Goal: Information Seeking & Learning: Check status

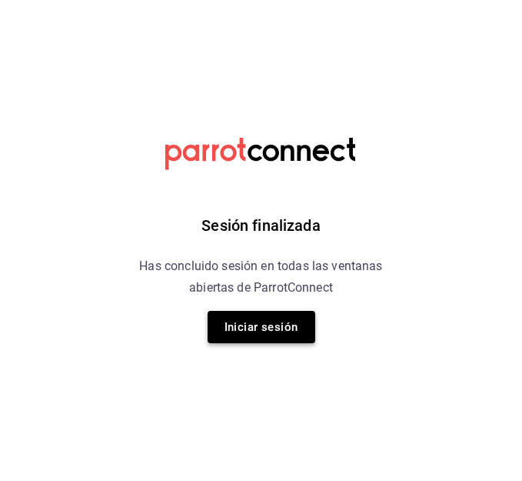
click at [258, 328] on button "Iniciar sesión" at bounding box center [262, 327] width 108 height 32
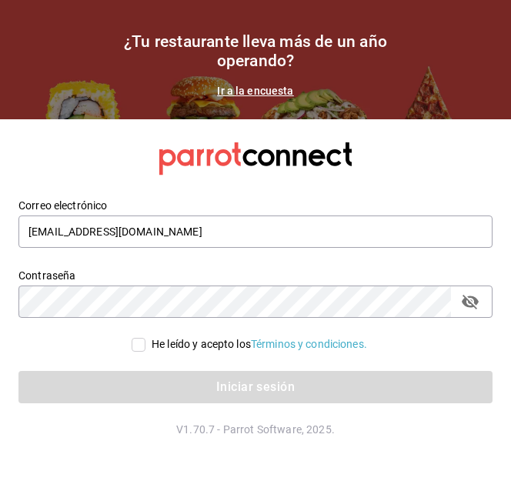
click at [132, 347] on input "He leído y acepto los Términos y condiciones." at bounding box center [139, 345] width 14 height 14
checkbox input "true"
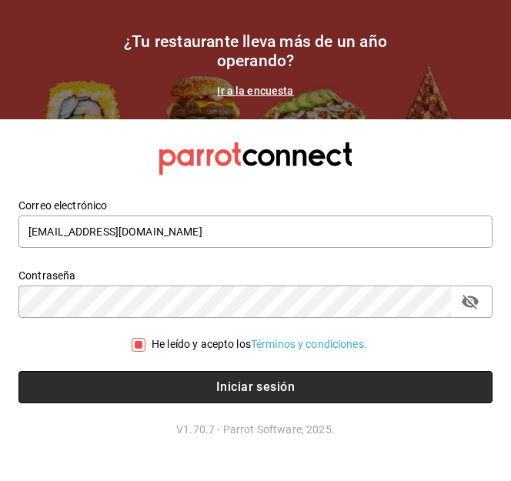
click at [178, 391] on button "Iniciar sesión" at bounding box center [255, 387] width 474 height 32
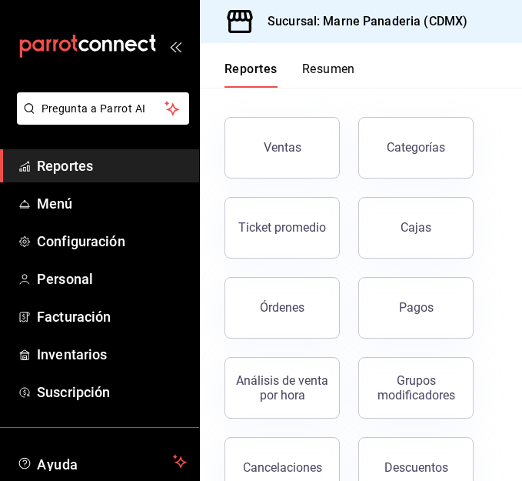
scroll to position [65, 0]
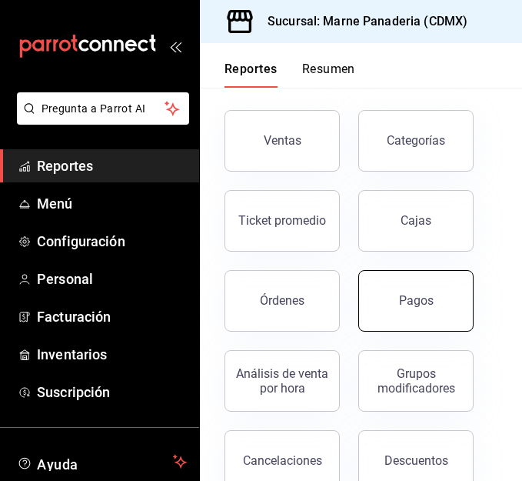
click at [388, 284] on button "Pagos" at bounding box center [415, 301] width 115 height 62
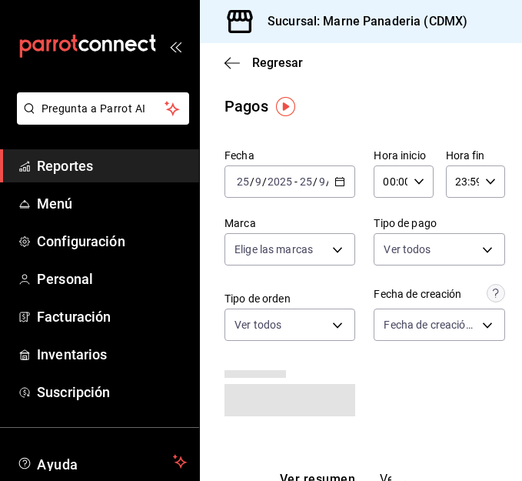
click at [339, 187] on div "[DATE] [DATE] - [DATE] [DATE]" at bounding box center [290, 181] width 131 height 32
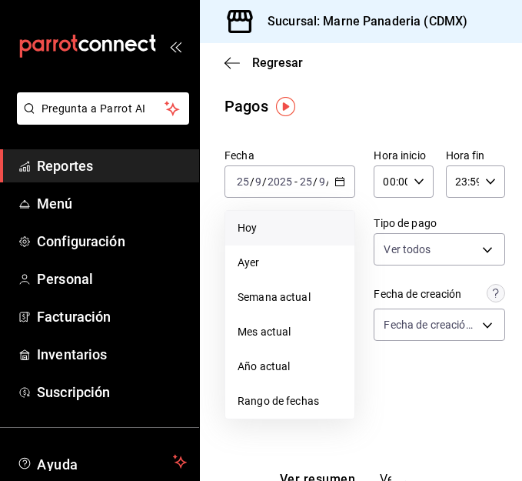
click at [292, 234] on span "Hoy" at bounding box center [290, 228] width 105 height 16
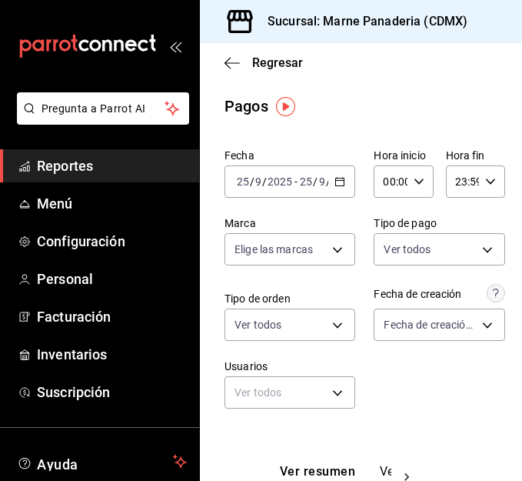
click at [338, 181] on \(Stroke\) "button" at bounding box center [340, 180] width 8 height 1
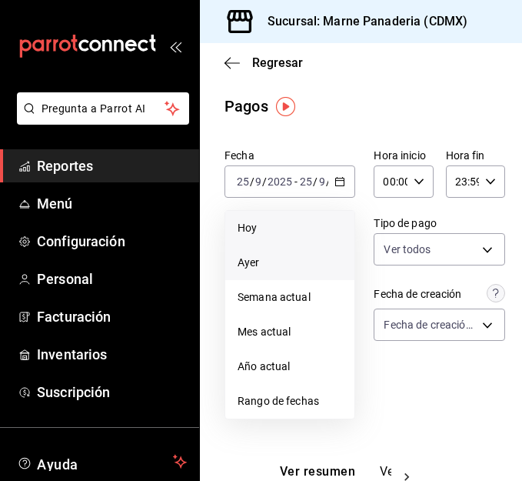
click at [282, 260] on span "Ayer" at bounding box center [290, 263] width 105 height 16
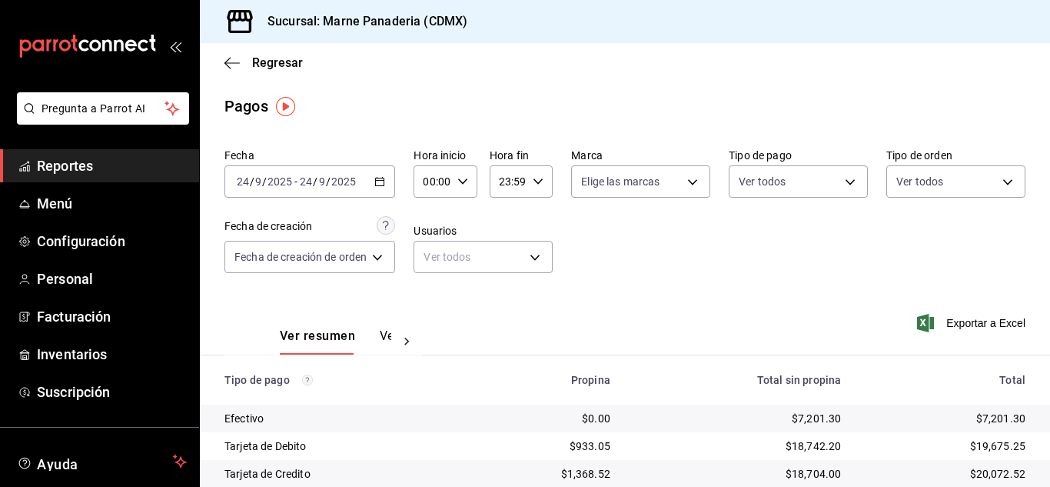
scroll to position [82, 0]
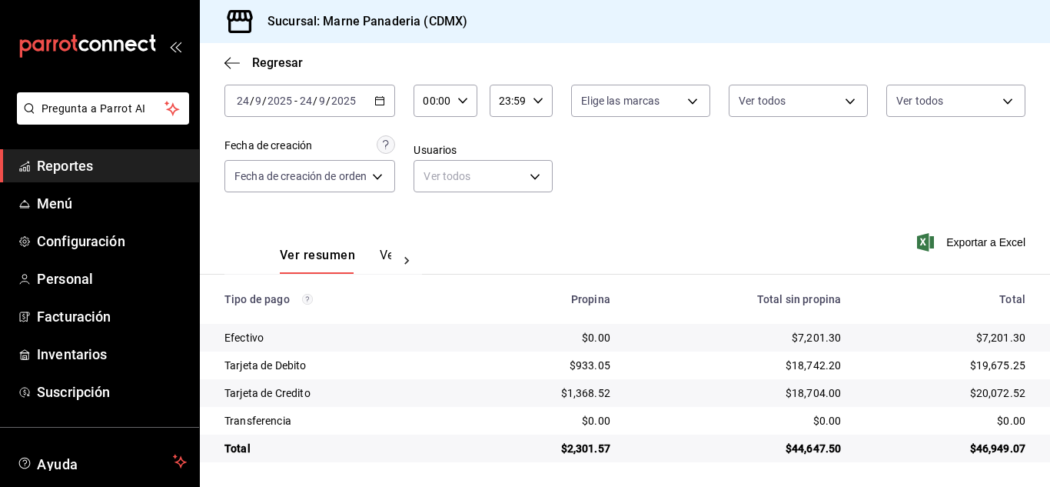
click at [55, 168] on span "Reportes" at bounding box center [112, 165] width 150 height 21
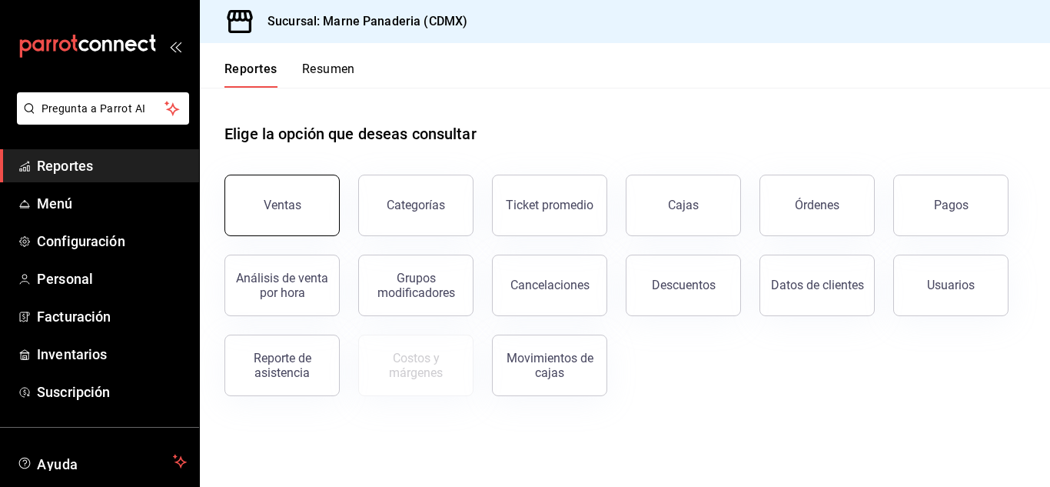
click at [305, 193] on button "Ventas" at bounding box center [282, 206] width 115 height 62
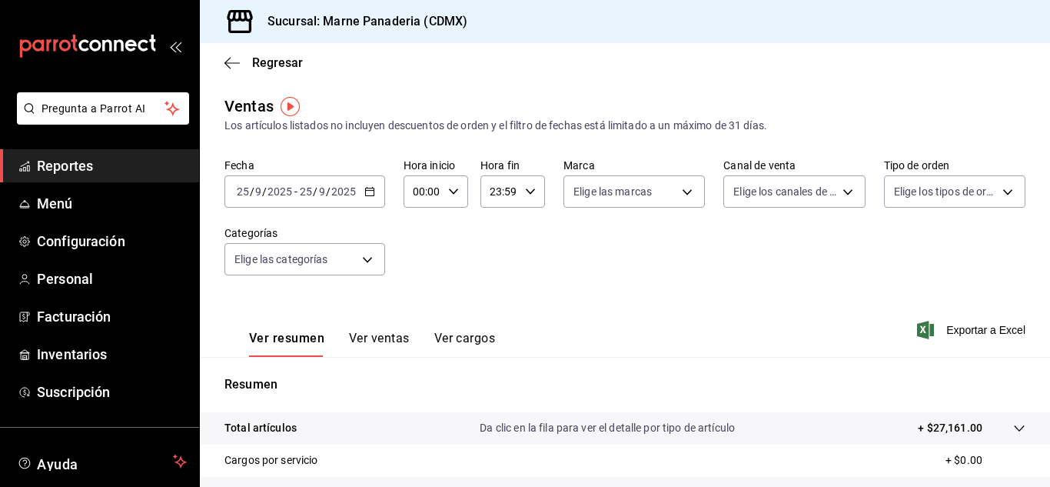
click at [371, 192] on icon "button" at bounding box center [370, 191] width 11 height 11
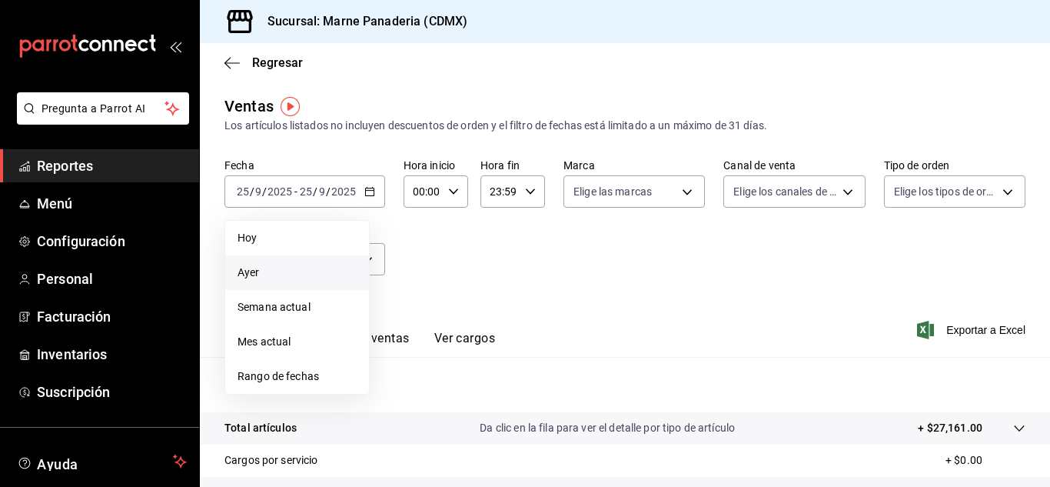
click at [292, 276] on span "Ayer" at bounding box center [297, 273] width 119 height 16
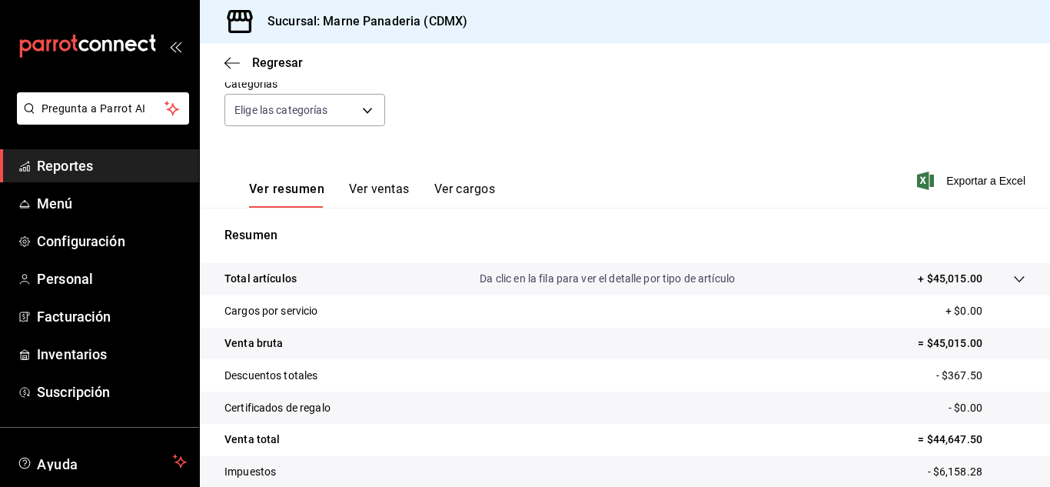
scroll to position [154, 0]
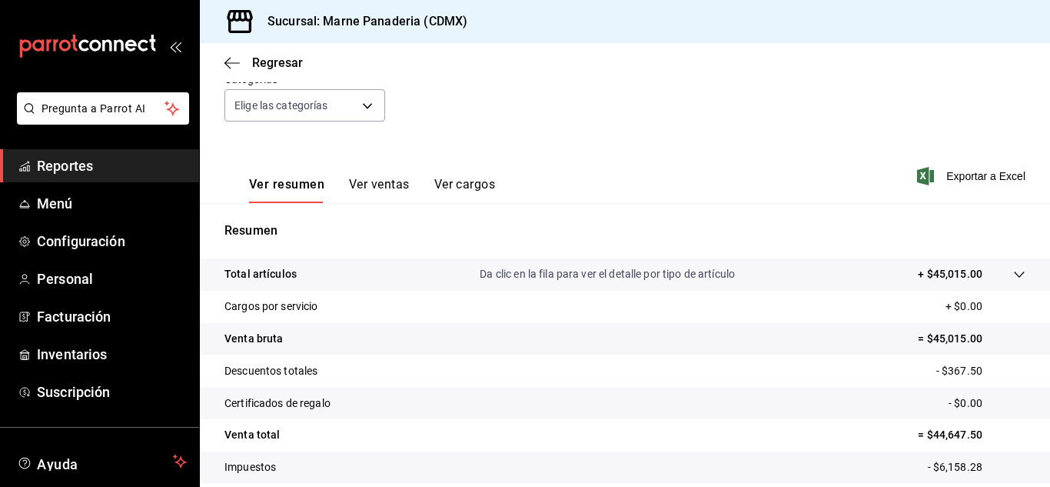
click at [385, 176] on div "Ver resumen Ver ventas Ver cargos" at bounding box center [360, 180] width 271 height 45
click at [385, 181] on button "Ver ventas" at bounding box center [379, 190] width 61 height 26
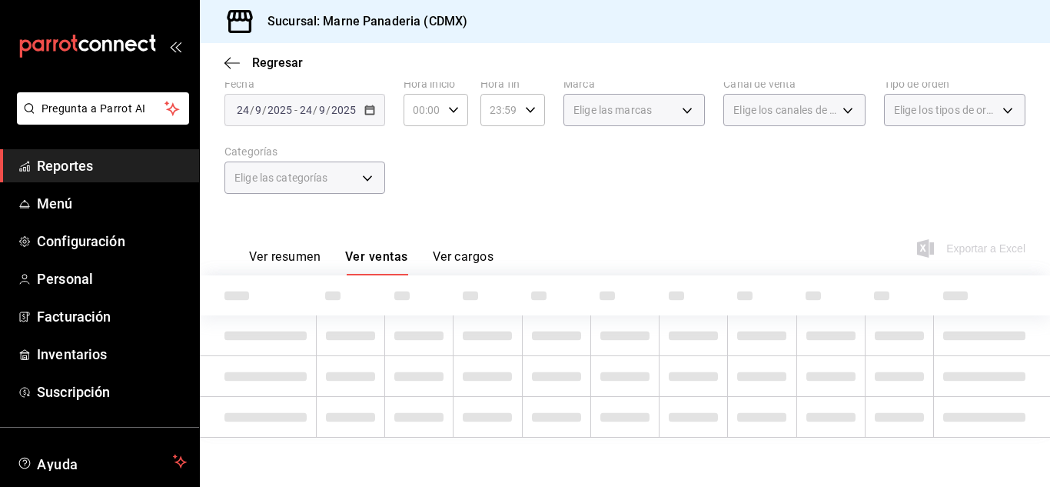
scroll to position [154, 0]
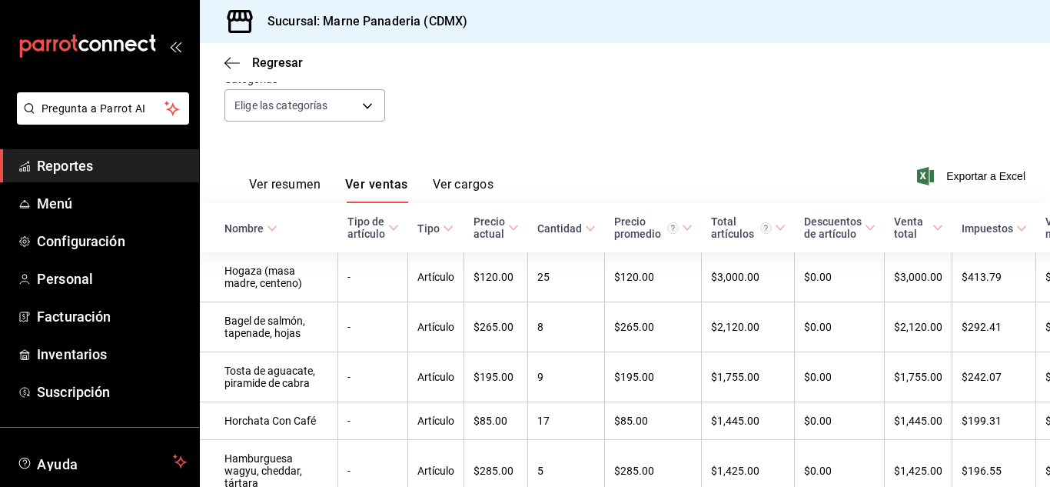
click at [521, 225] on div "Cantidad" at bounding box center [560, 228] width 45 height 12
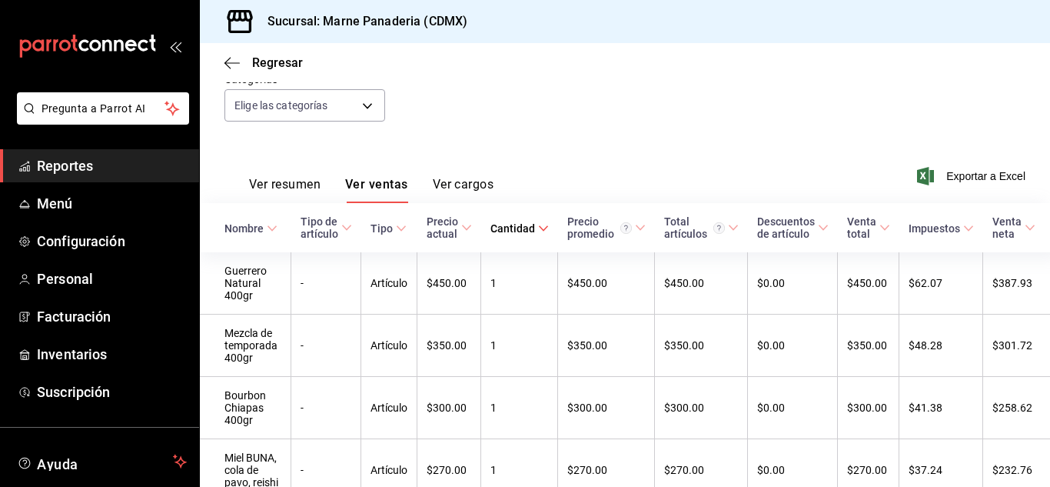
scroll to position [171, 0]
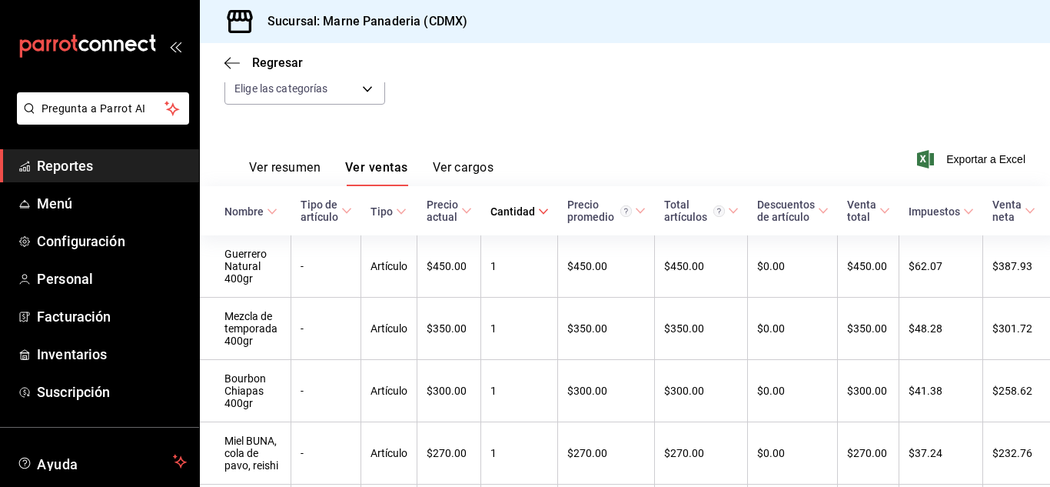
click at [521, 208] on div "Cantidad" at bounding box center [513, 211] width 45 height 12
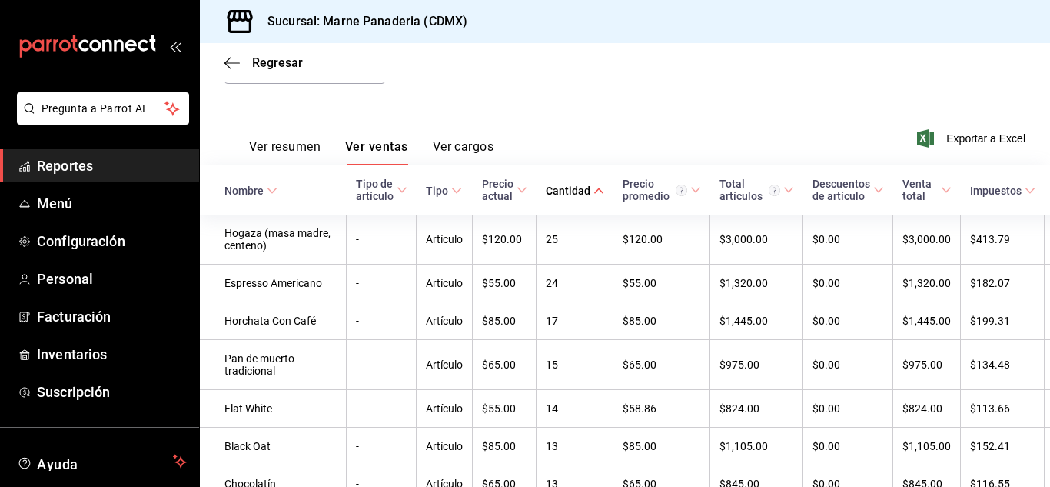
scroll to position [0, 0]
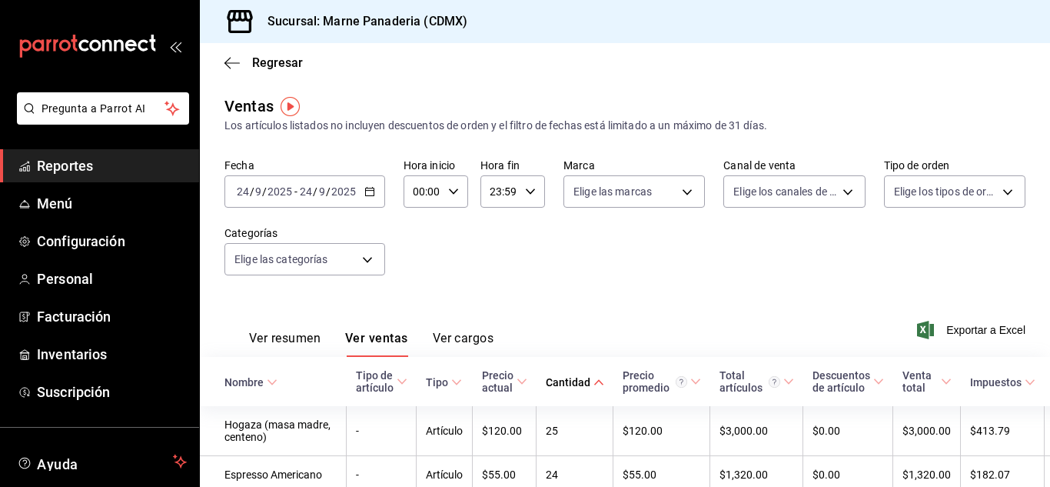
click at [379, 184] on div "2025-09-24 24 / 9 / 2025 - 2025-09-24 24 / 9 / 2025" at bounding box center [305, 191] width 161 height 32
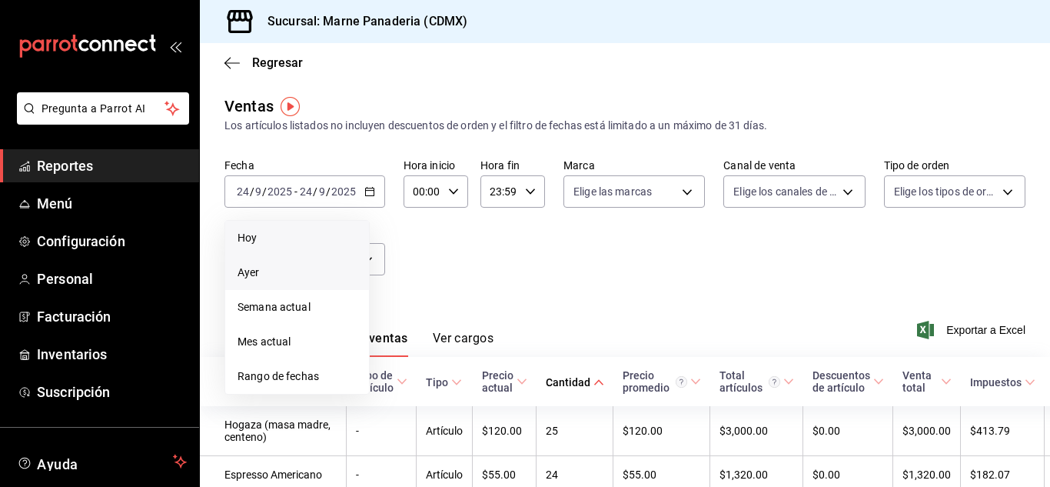
click at [300, 252] on li "Hoy" at bounding box center [297, 238] width 144 height 35
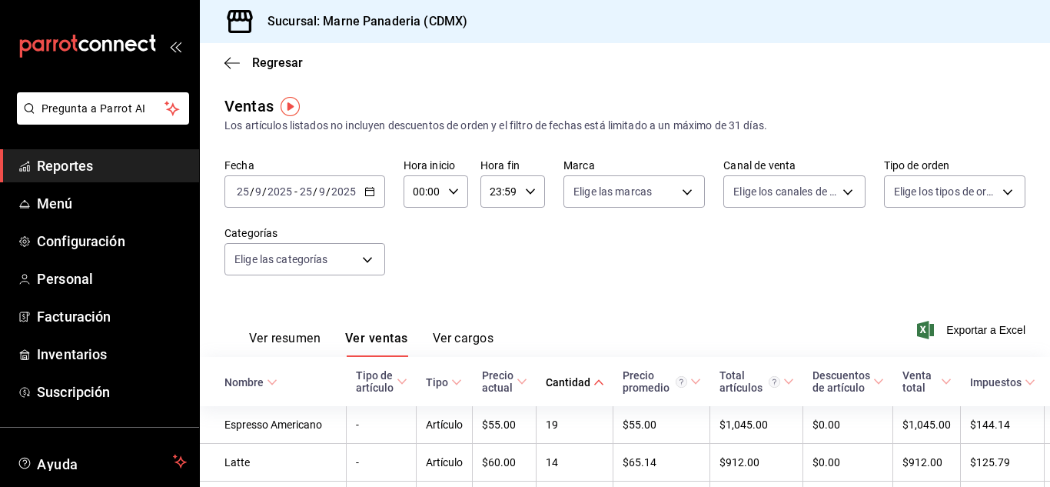
click at [371, 241] on div "Elige las categorías" at bounding box center [305, 256] width 161 height 38
click at [368, 251] on body "Pregunta a Parrot AI Reportes Menú Configuración Personal Facturación Inventari…" at bounding box center [525, 243] width 1050 height 487
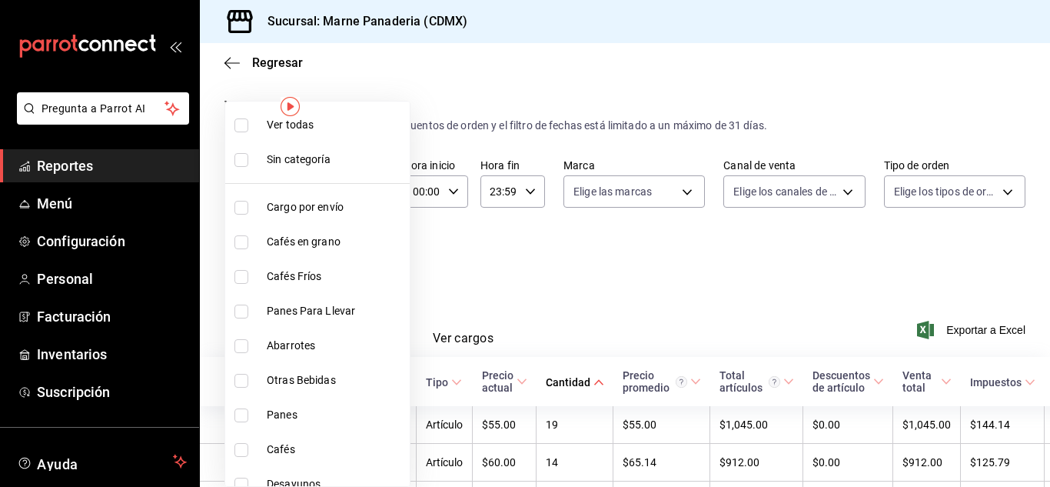
scroll to position [223, 0]
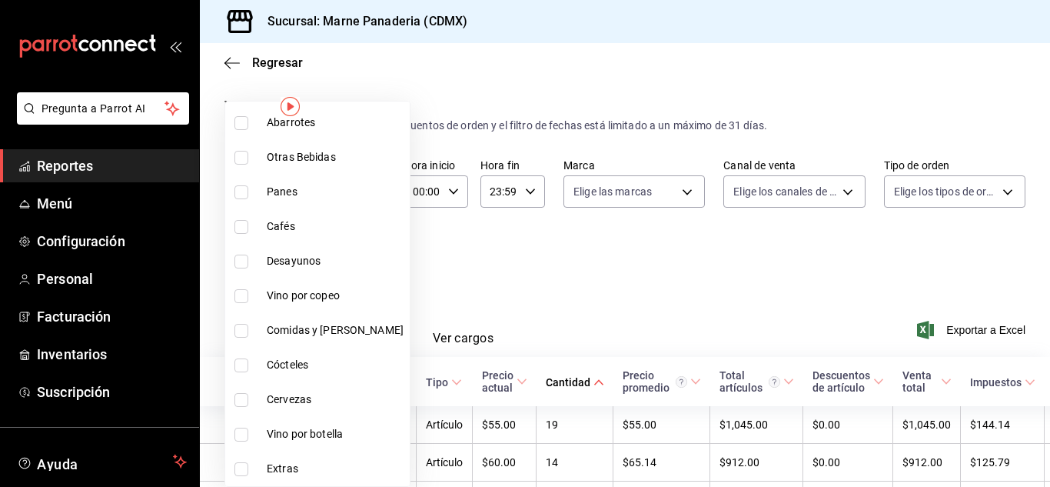
click at [329, 335] on span "Comidas y Cenas" at bounding box center [335, 330] width 137 height 16
type input "d3ef6fe0-a204-4bf0-b76c-5030506ab7ed"
checkbox input "true"
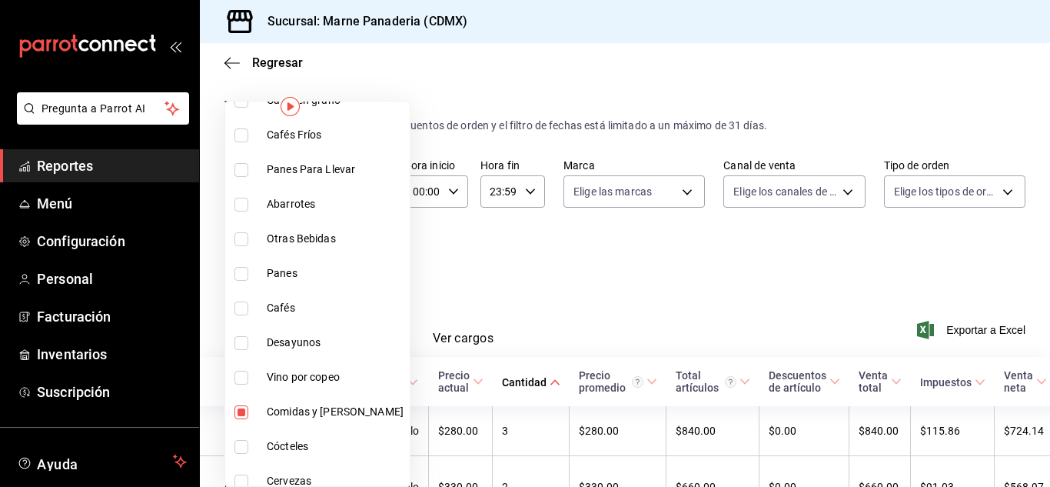
scroll to position [140, 0]
click at [297, 335] on li "Desayunos" at bounding box center [317, 344] width 185 height 35
type input "d3ef6fe0-a204-4bf0-b76c-5030506ab7ed,ce8d030a-cc3d-4443-b2cb-82675d69821b"
checkbox input "true"
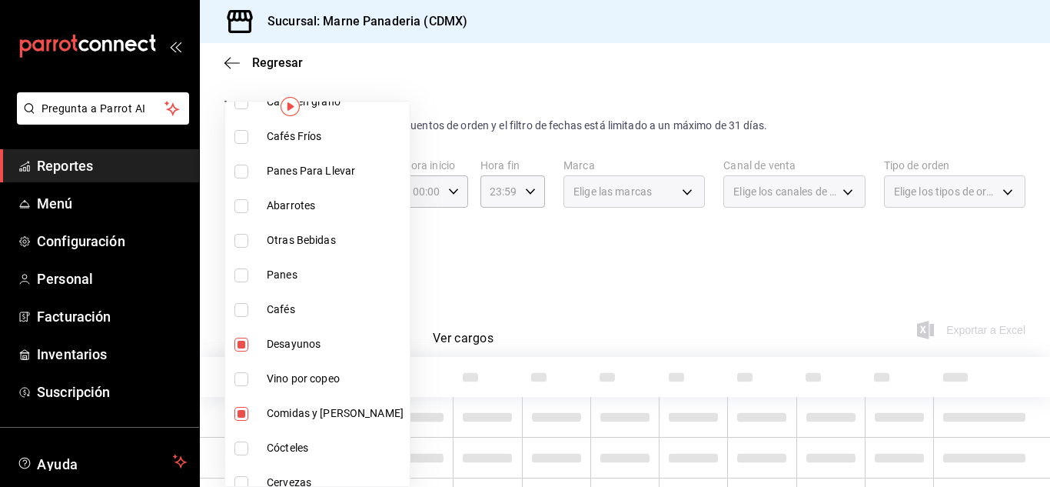
click at [521, 250] on div at bounding box center [525, 243] width 1050 height 487
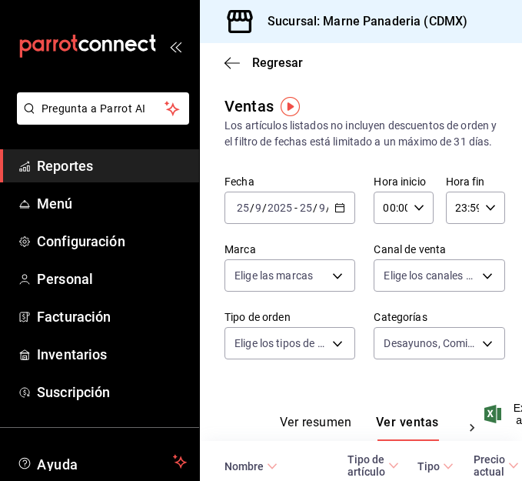
click at [65, 163] on span "Reportes" at bounding box center [112, 165] width 150 height 21
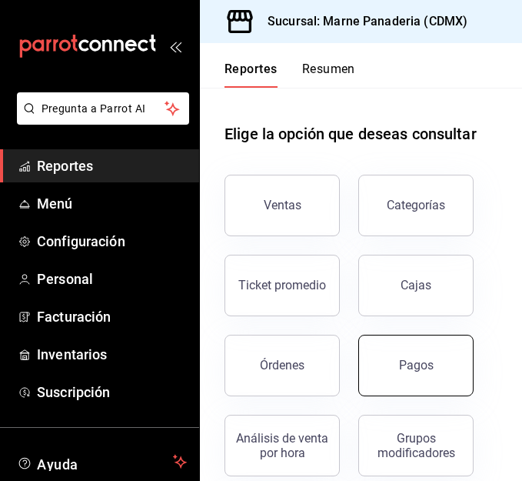
click at [395, 343] on button "Pagos" at bounding box center [415, 366] width 115 height 62
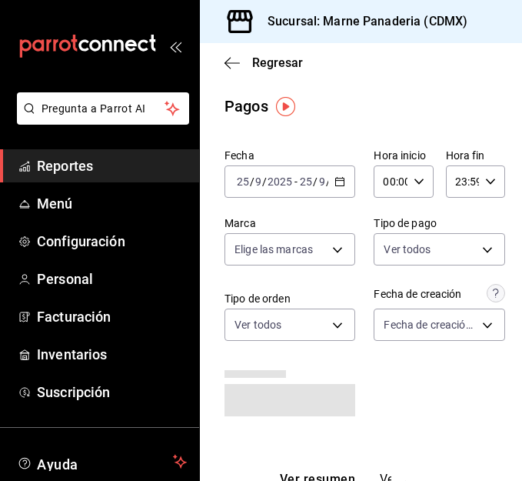
click at [335, 186] on \(Stroke\) "button" at bounding box center [339, 182] width 9 height 8
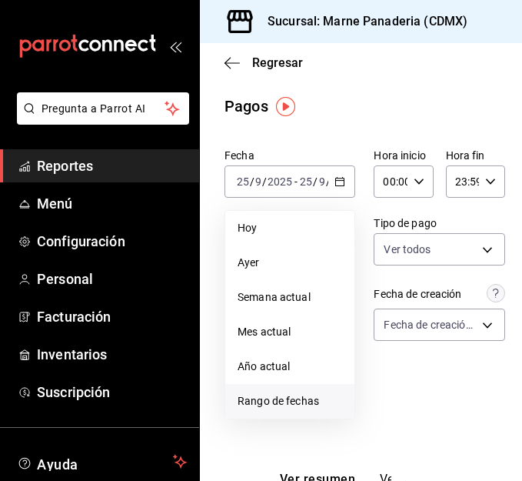
click at [285, 396] on span "Rango de fechas" at bounding box center [290, 401] width 105 height 16
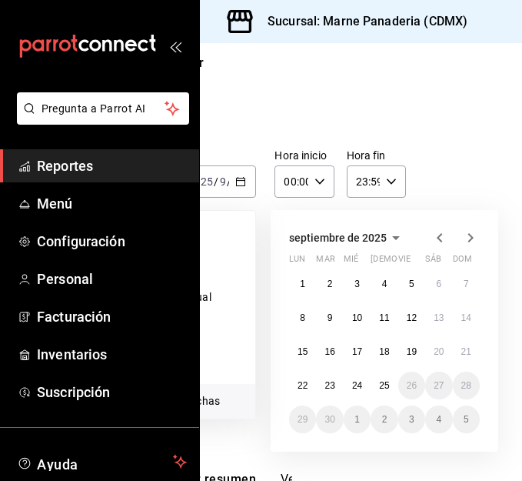
scroll to position [0, 100]
click at [299, 386] on abbr "22" at bounding box center [302, 385] width 10 height 11
click at [300, 385] on abbr "22" at bounding box center [302, 385] width 10 height 11
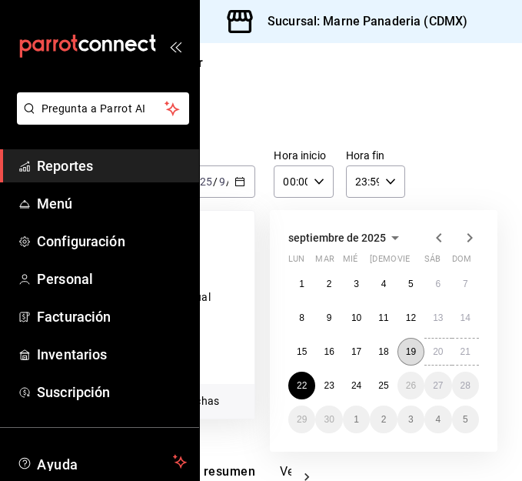
click at [414, 341] on button "19" at bounding box center [411, 352] width 27 height 28
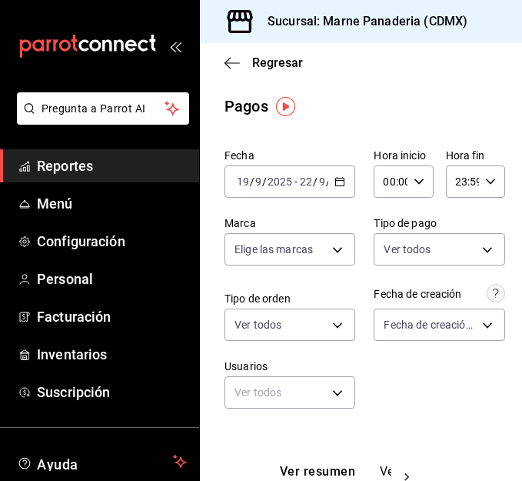
click at [326, 180] on div "2025-09-19 19 / 9 / 2025 - 2025-09-22 22 / 9 / 2025" at bounding box center [290, 181] width 131 height 32
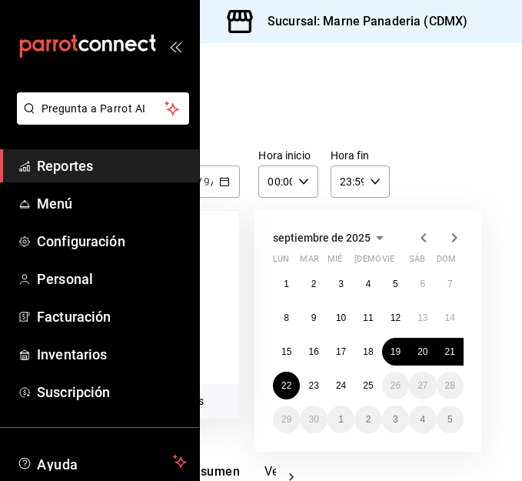
scroll to position [0, 118]
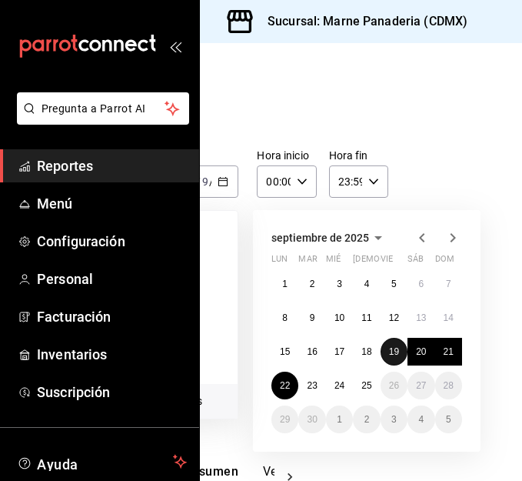
click at [395, 345] on button "19" at bounding box center [394, 352] width 27 height 28
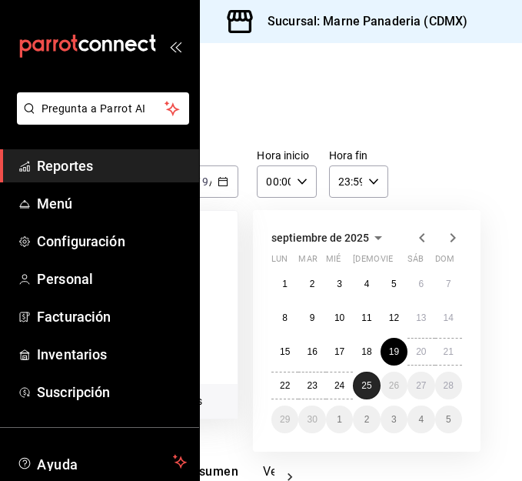
click at [360, 382] on button "25" at bounding box center [366, 385] width 27 height 28
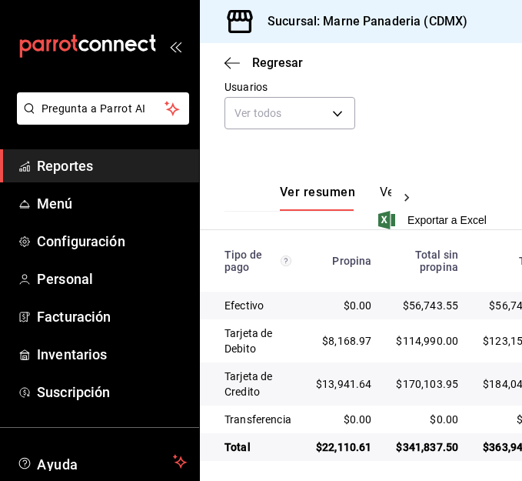
scroll to position [297, 0]
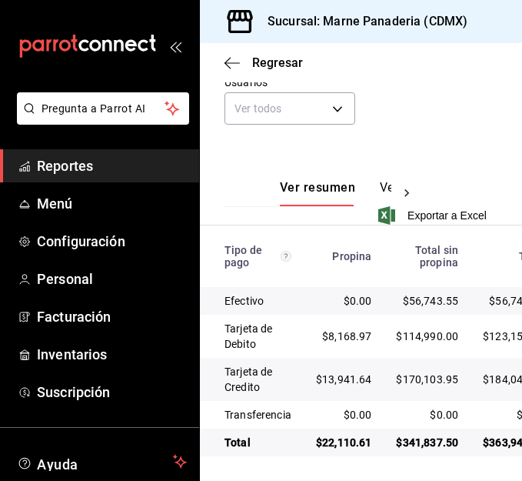
click at [88, 163] on span "Reportes" at bounding box center [112, 165] width 150 height 21
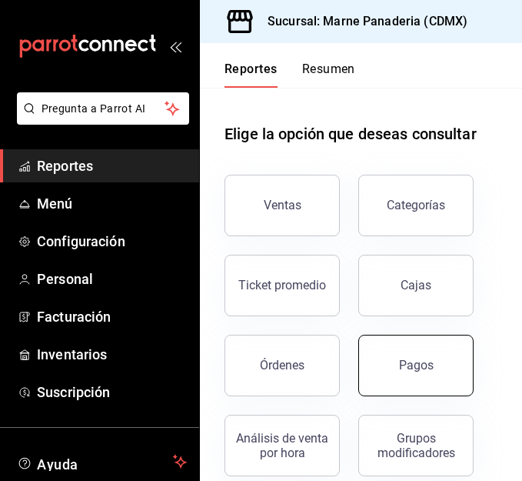
click at [385, 355] on button "Pagos" at bounding box center [415, 366] width 115 height 62
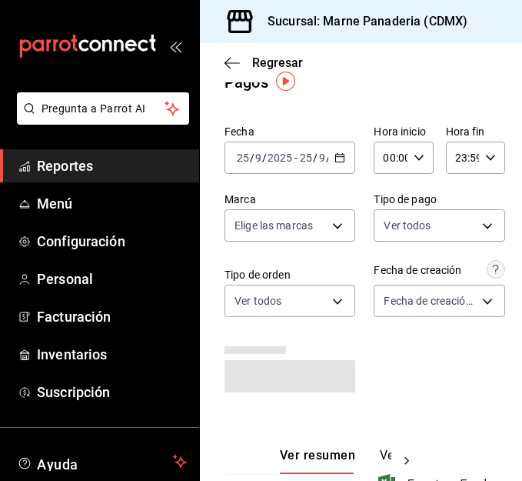
scroll to position [25, 0]
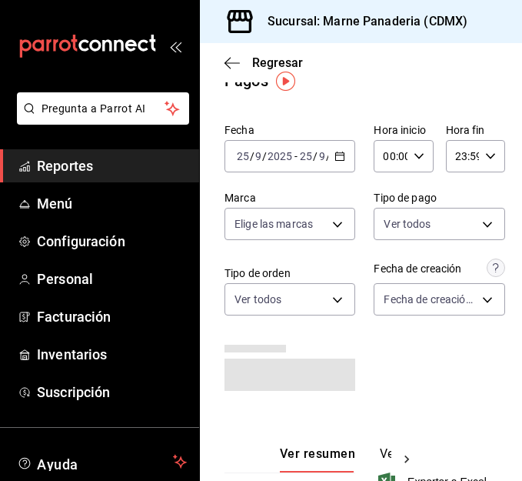
click at [335, 151] on icon "button" at bounding box center [340, 156] width 11 height 11
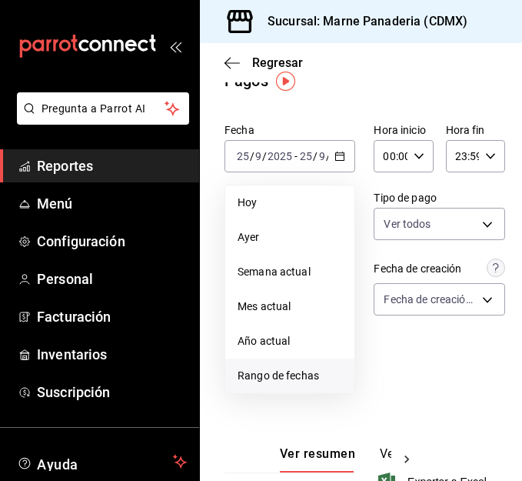
click at [275, 386] on li "Rango de fechas" at bounding box center [289, 375] width 129 height 35
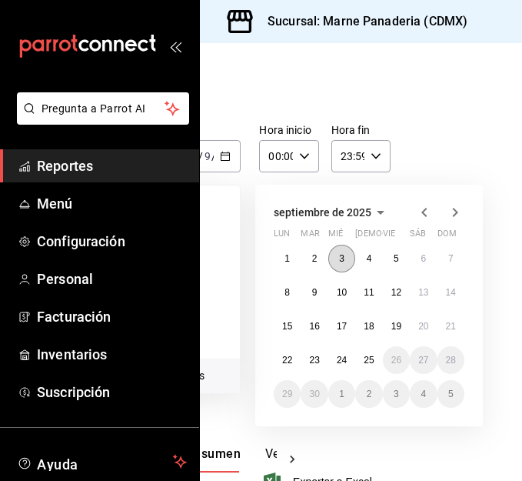
scroll to position [25, 115]
click at [295, 258] on button "1" at bounding box center [286, 259] width 27 height 28
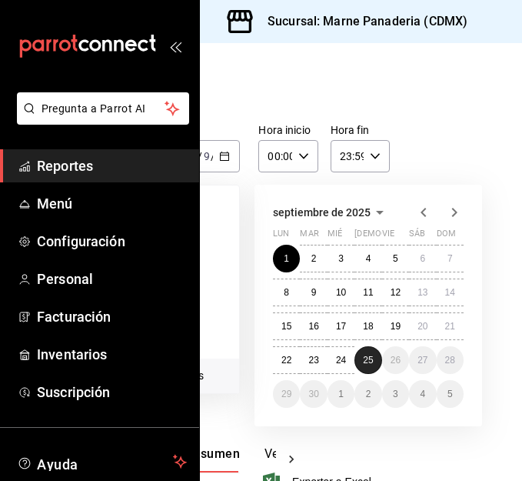
click at [370, 370] on button "25" at bounding box center [368, 360] width 27 height 28
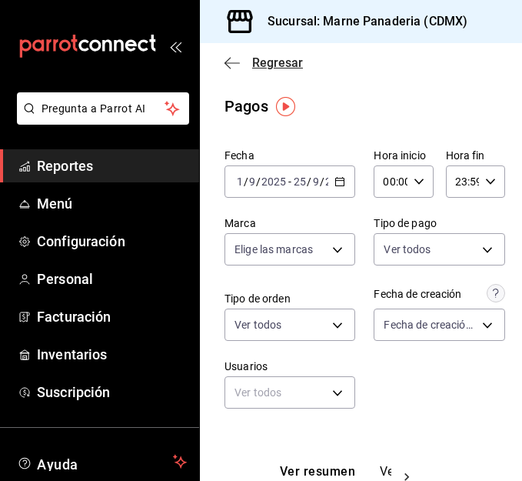
click at [262, 60] on span "Regresar" at bounding box center [277, 62] width 51 height 15
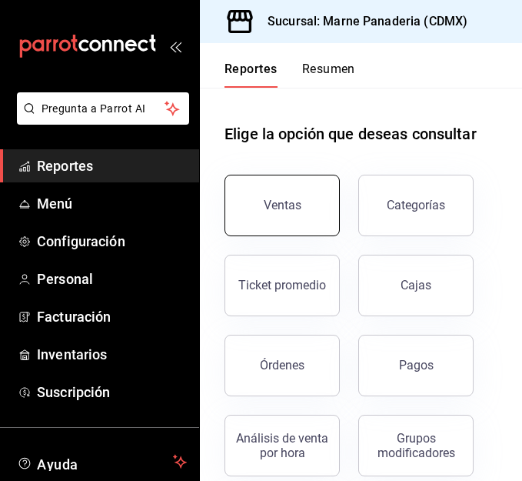
click at [279, 193] on button "Ventas" at bounding box center [282, 206] width 115 height 62
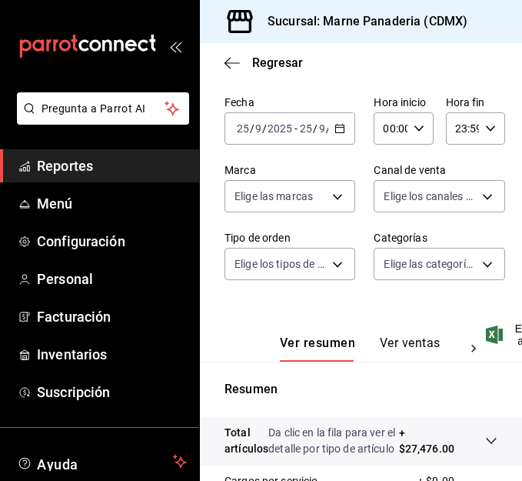
scroll to position [63, 0]
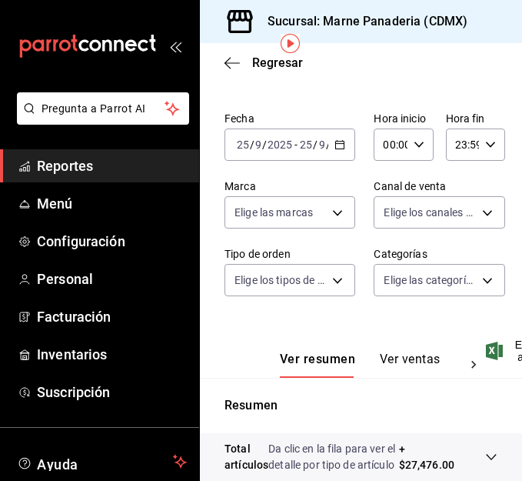
click at [341, 161] on div "2025-09-25 25 / 9 / 2025 - 2025-09-25 25 / 9 / 2025" at bounding box center [290, 144] width 131 height 32
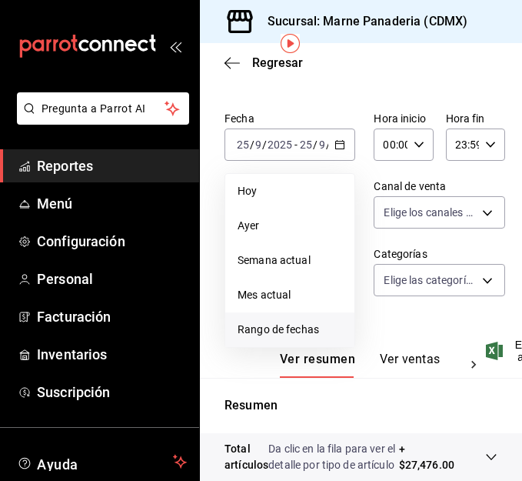
click at [281, 338] on span "Rango de fechas" at bounding box center [290, 329] width 105 height 16
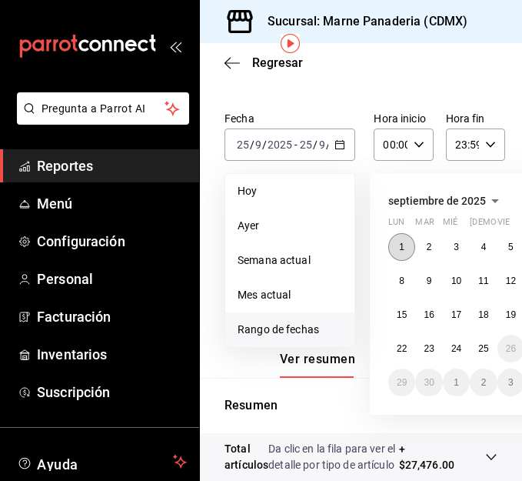
click at [391, 260] on button "1" at bounding box center [401, 247] width 27 height 28
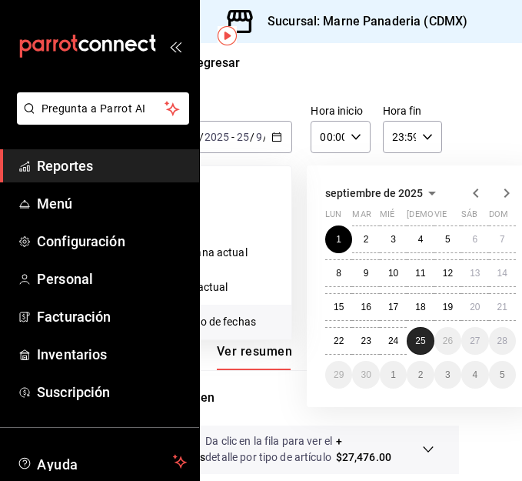
click at [421, 346] on abbr "25" at bounding box center [420, 340] width 10 height 11
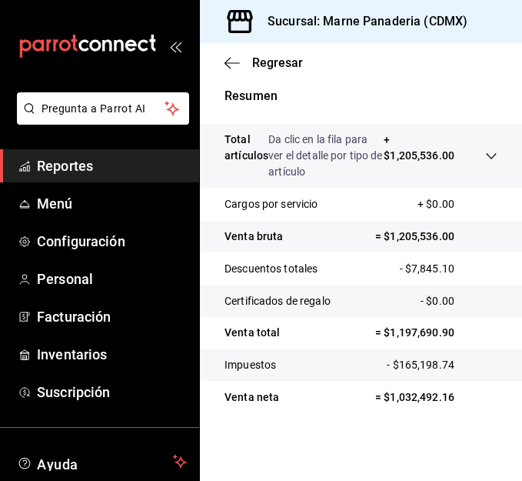
scroll to position [400, 0]
